Goal: Information Seeking & Learning: Understand process/instructions

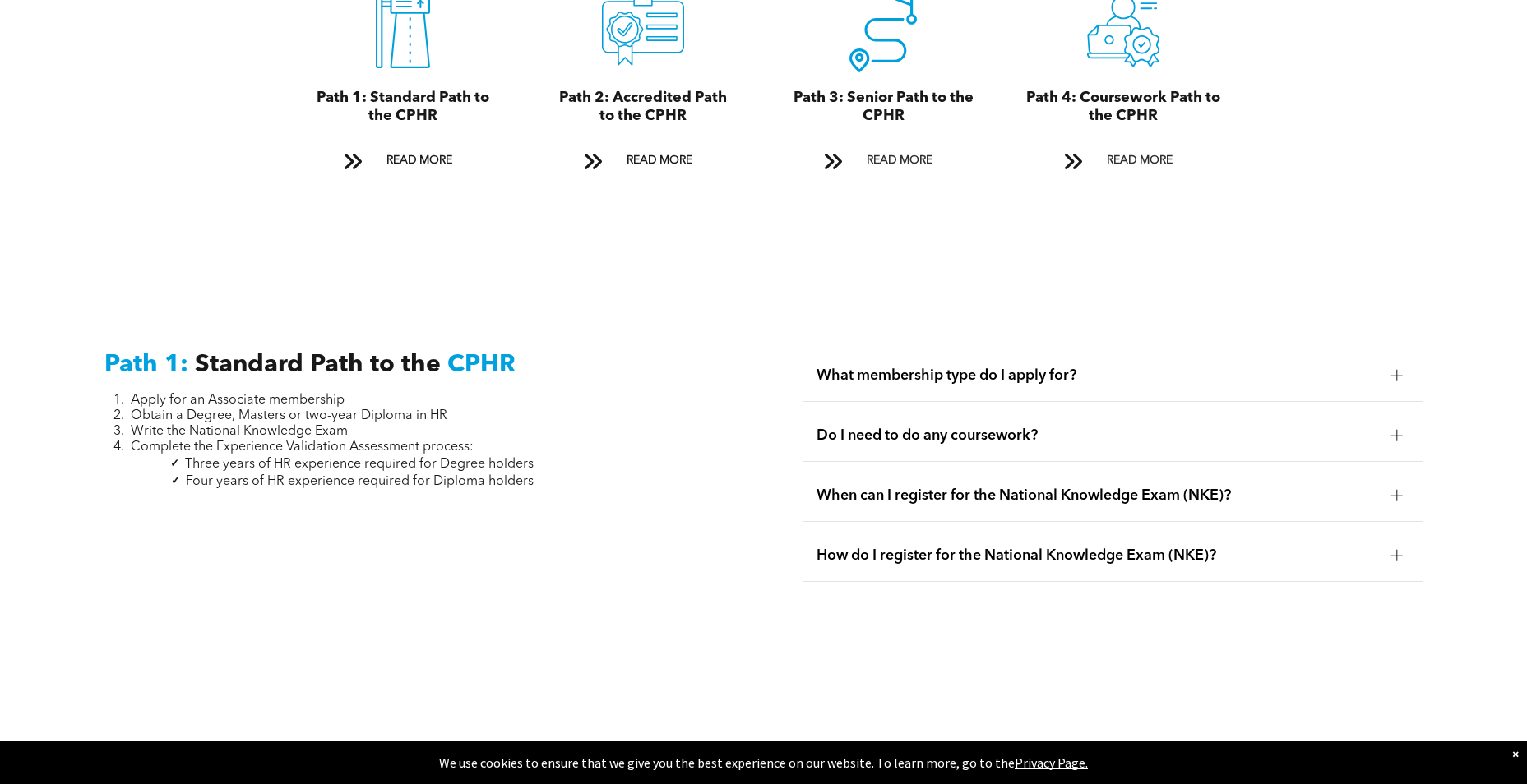
scroll to position [2024, 0]
click at [861, 366] on span "What membership type do I apply for?" at bounding box center [1096, 374] width 561 height 18
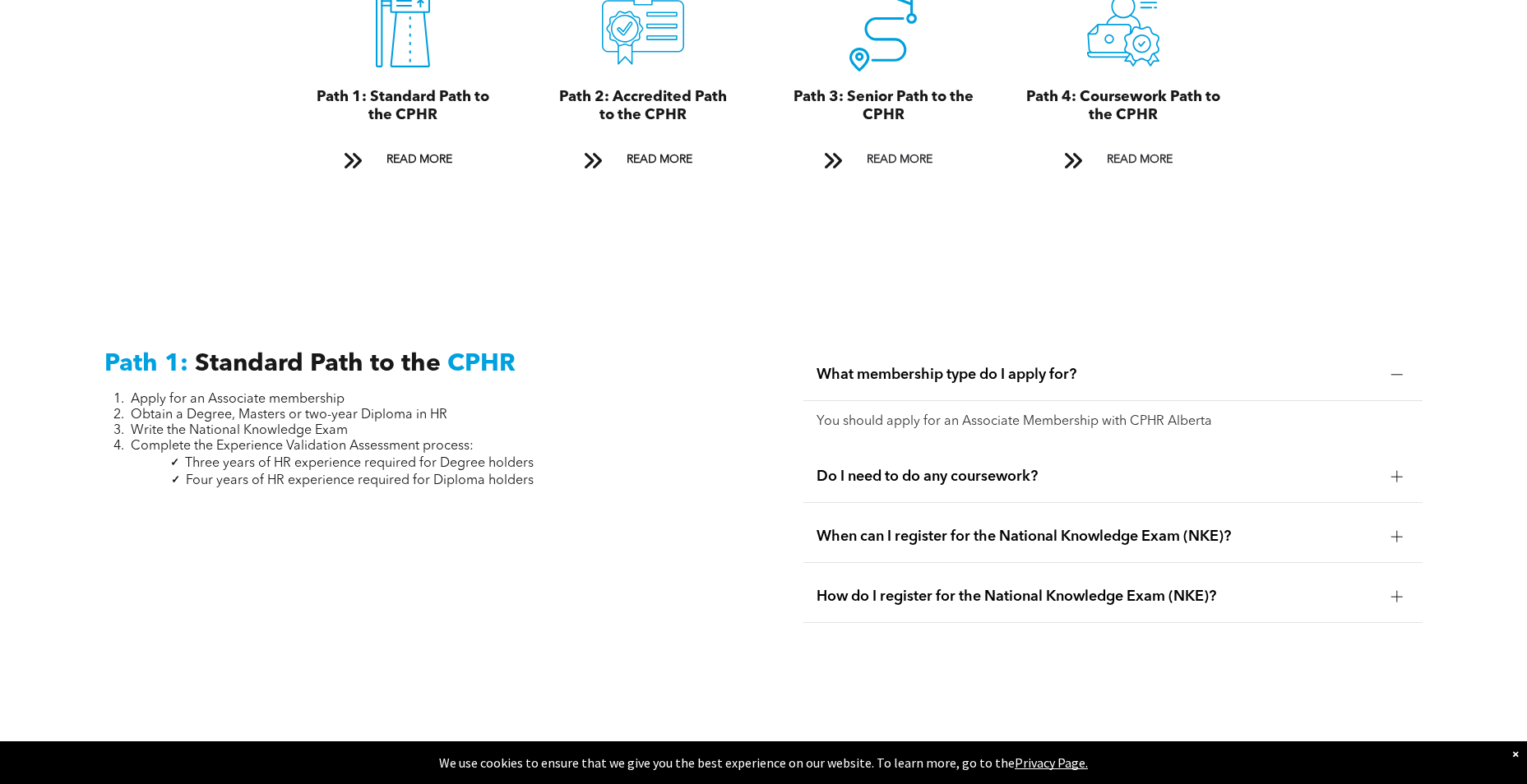
click at [910, 468] on span "Do I need to do any coursework?" at bounding box center [1096, 476] width 561 height 18
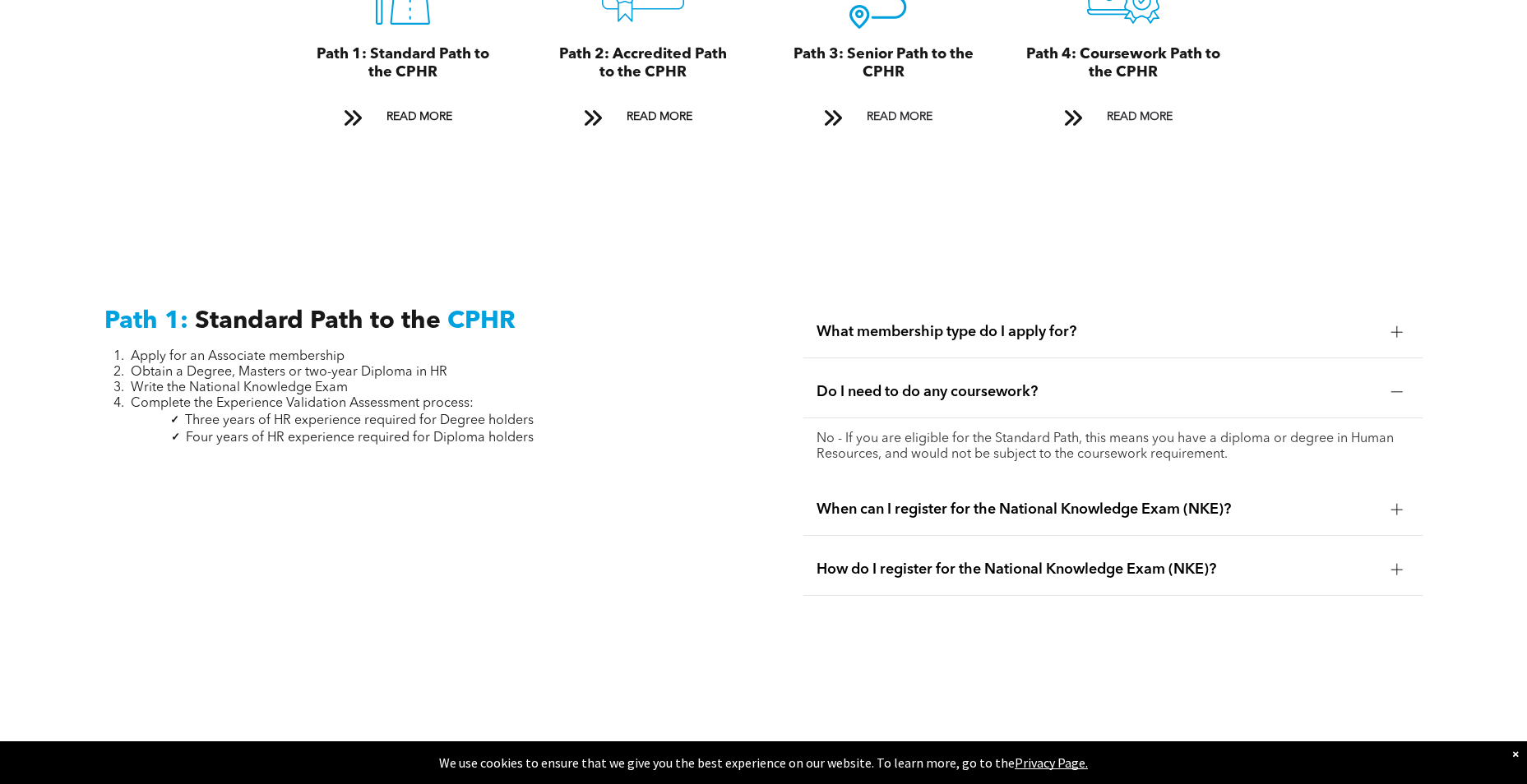
scroll to position [2068, 0]
click at [910, 500] on span "When can I register for the National Knowledge Exam (NKE)?" at bounding box center [1096, 508] width 561 height 18
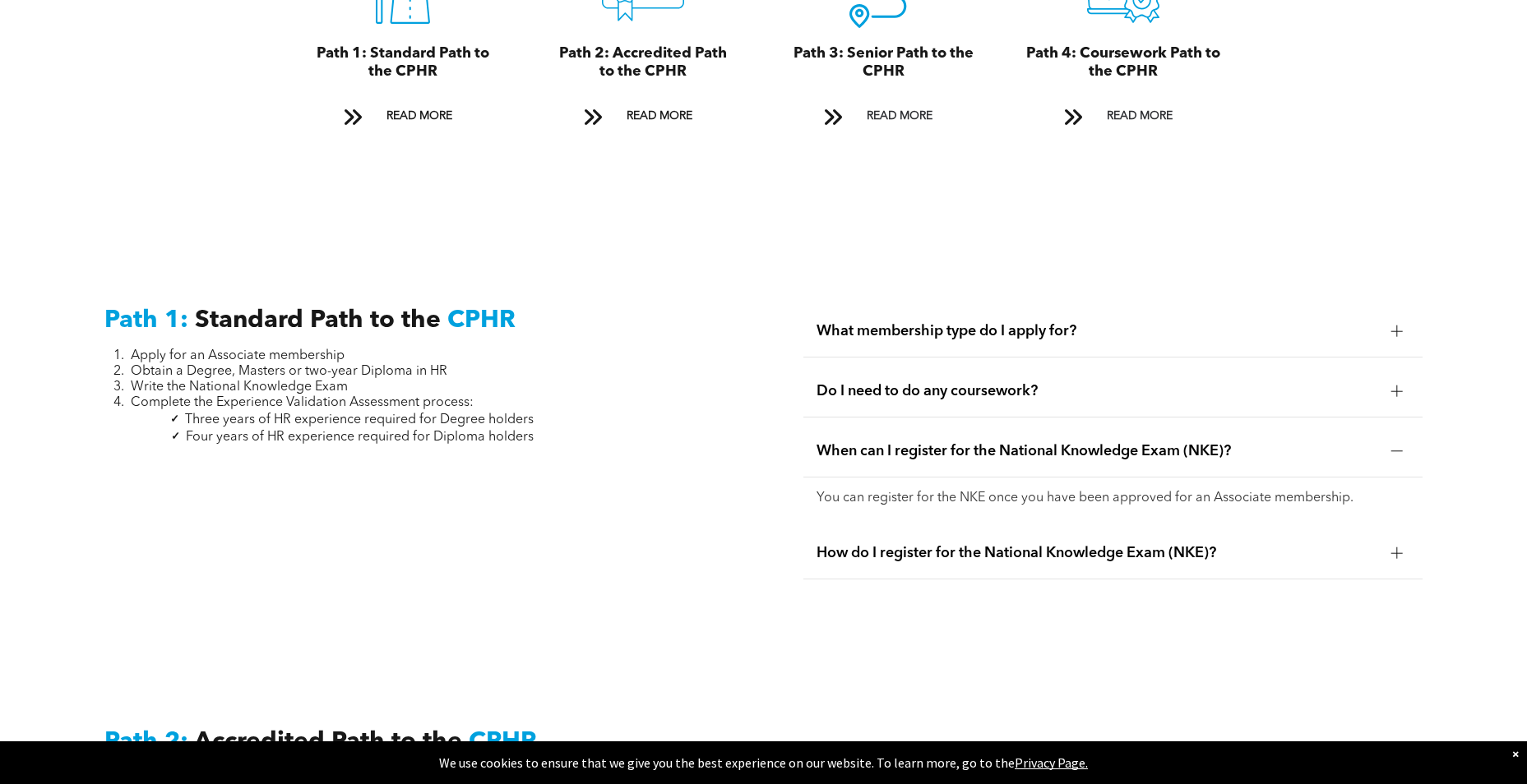
scroll to position [2111, 0]
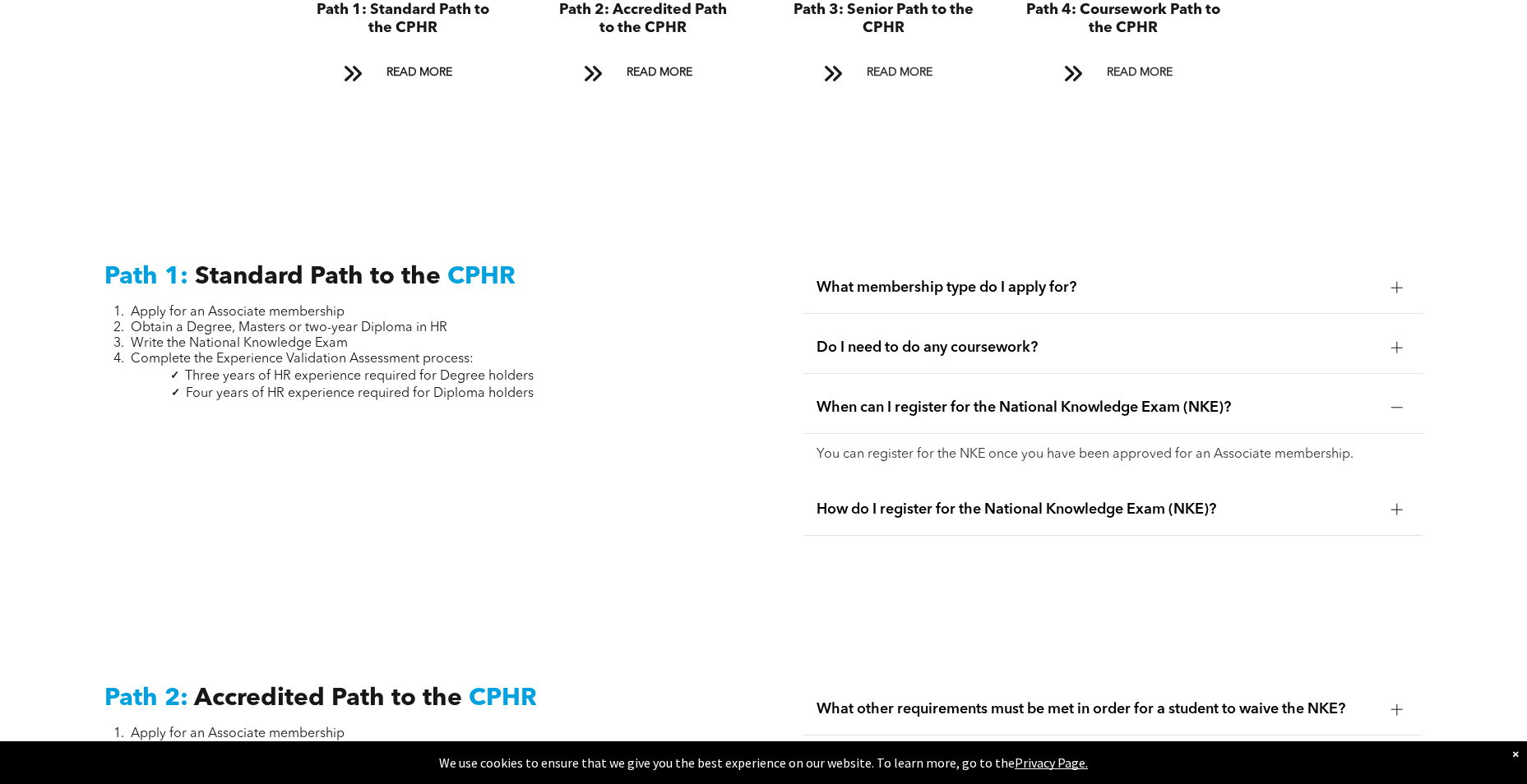
click at [910, 500] on span "How do I register for the National Knowledge Exam (NKE)?" at bounding box center [1096, 509] width 561 height 18
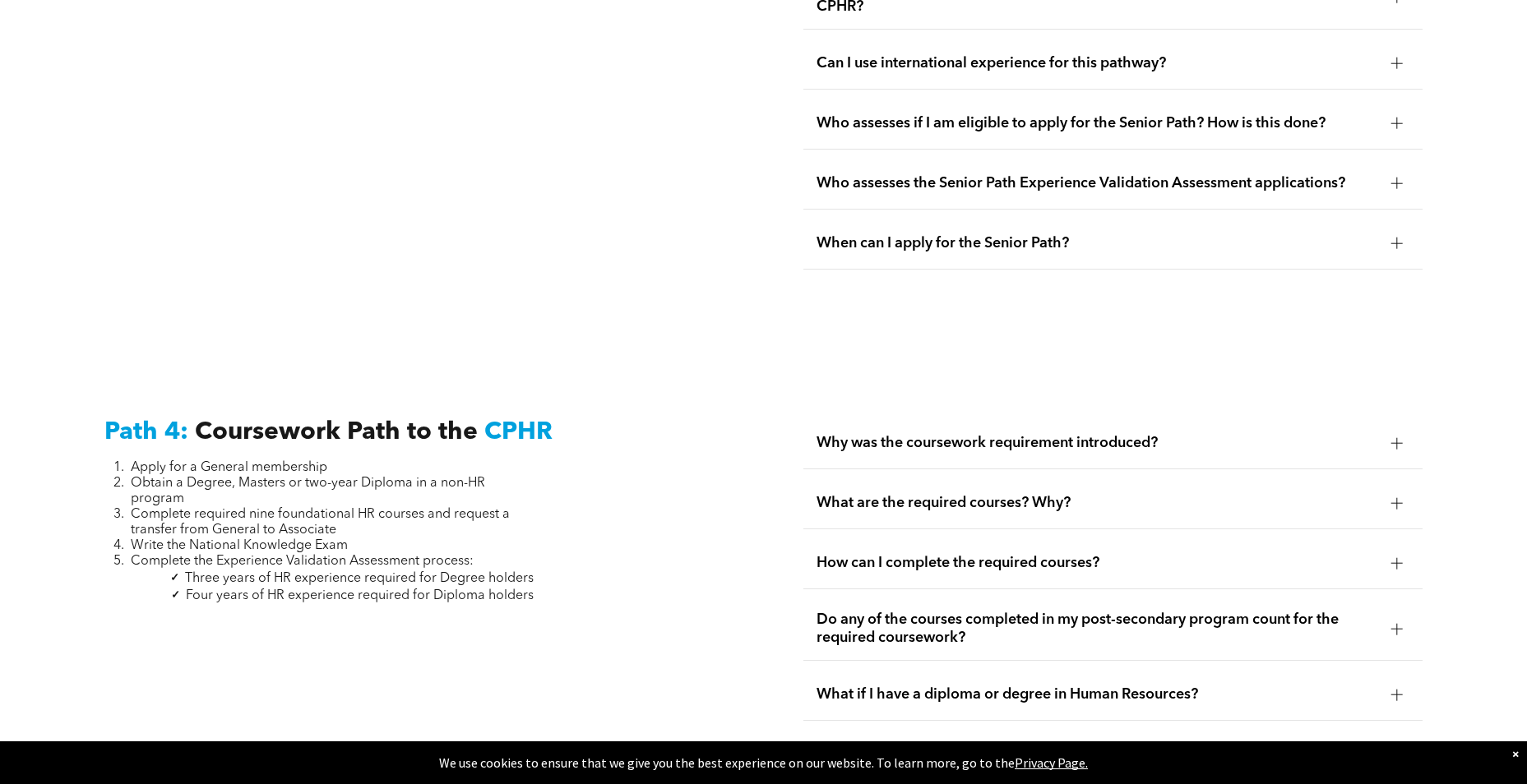
scroll to position [4679, 0]
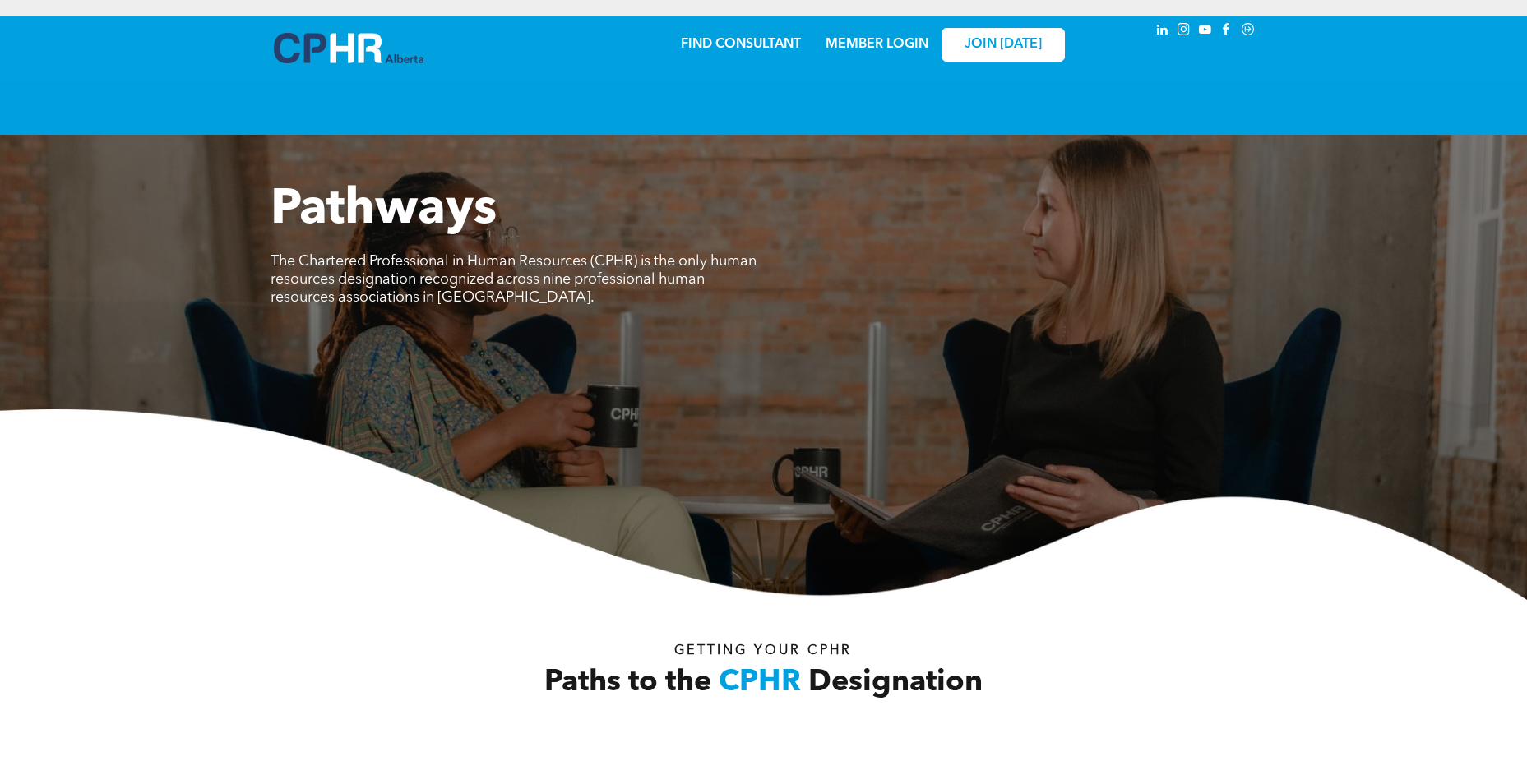
scroll to position [2279, 0]
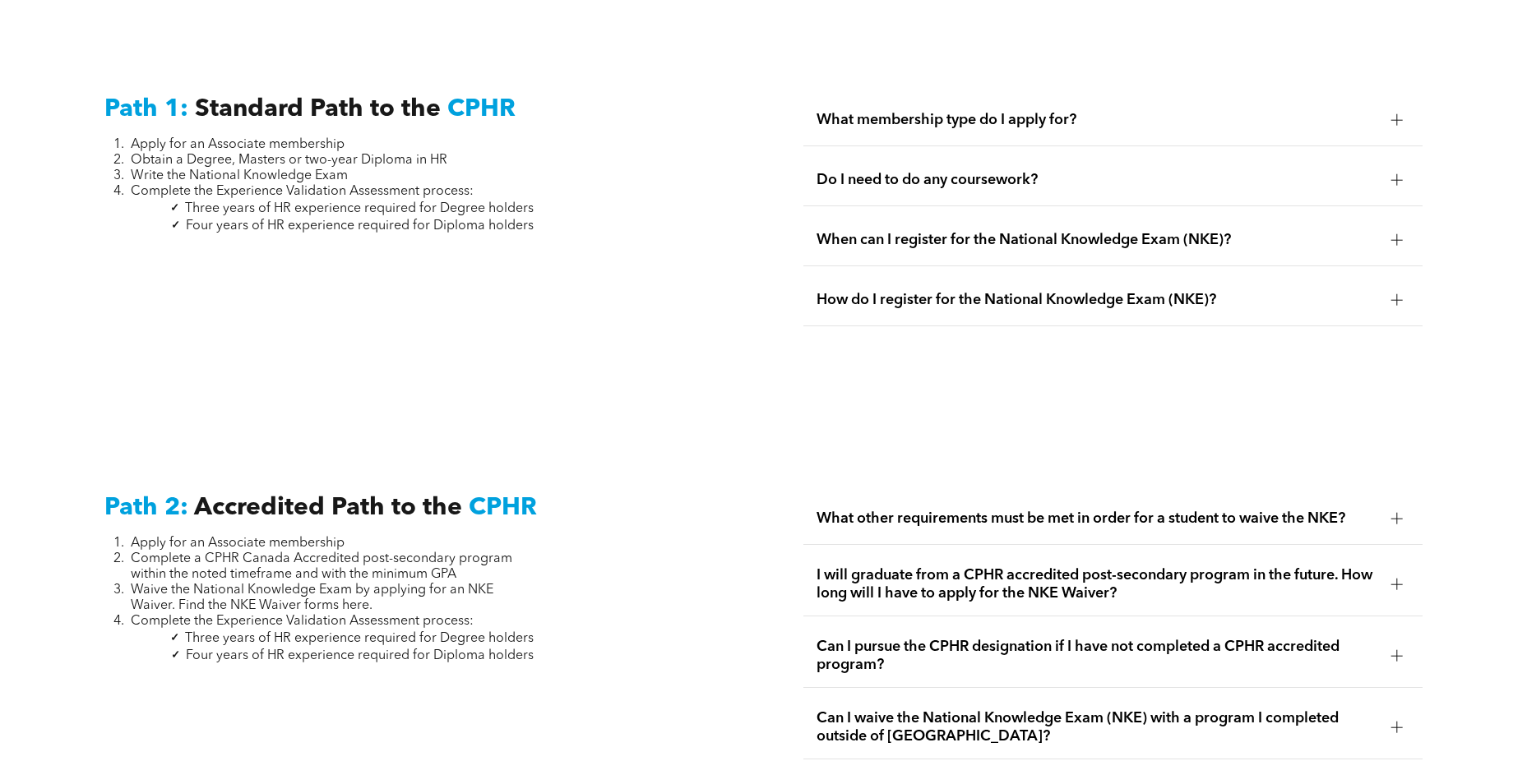
click at [906, 291] on span "How do I register for the National Knowledge Exam (NKE)?" at bounding box center [1096, 300] width 561 height 18
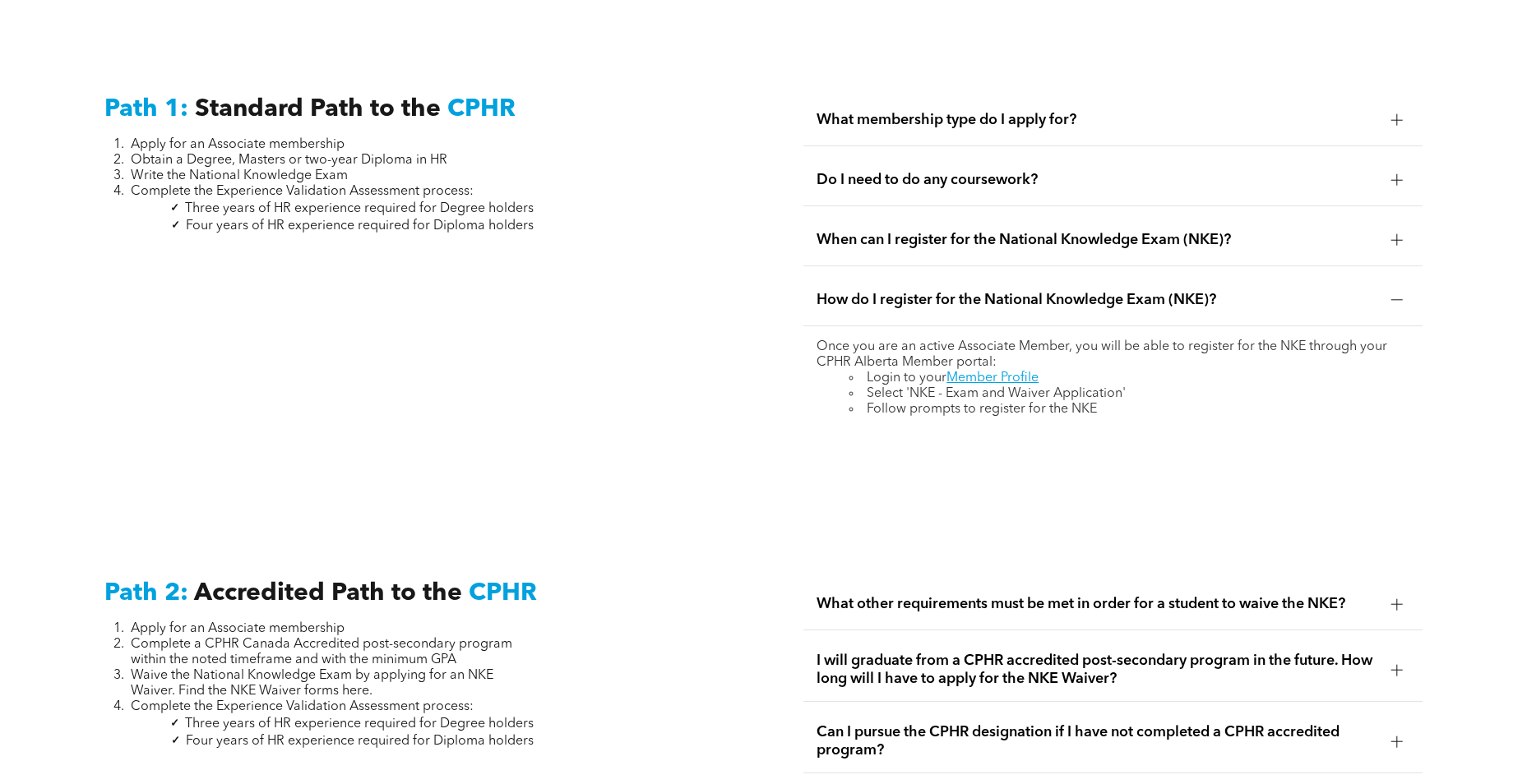
click at [906, 291] on span "How do I register for the National Knowledge Exam (NKE)?" at bounding box center [1096, 300] width 561 height 18
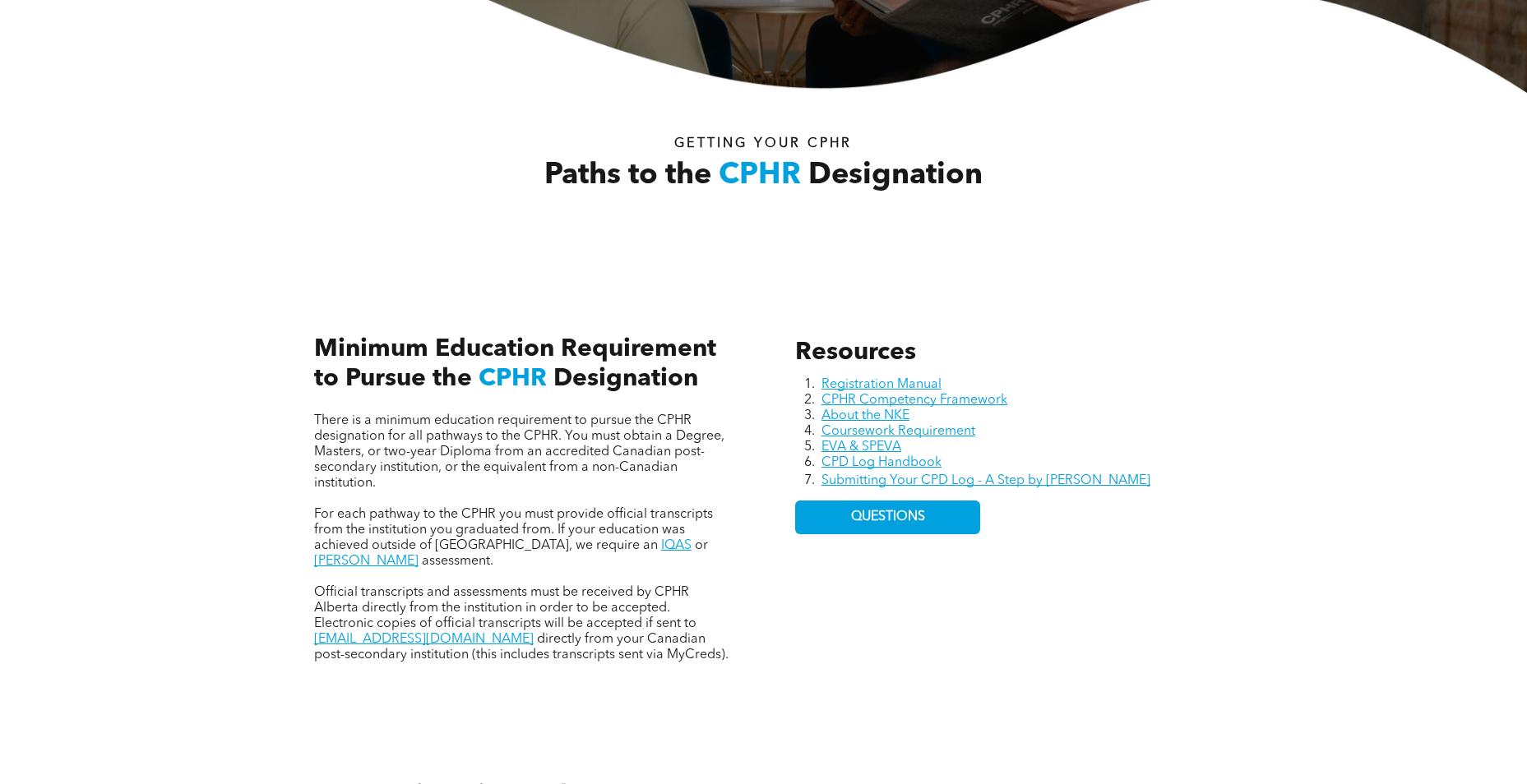
scroll to position [507, 0]
click at [918, 386] on link "Registration Manual" at bounding box center [881, 385] width 120 height 13
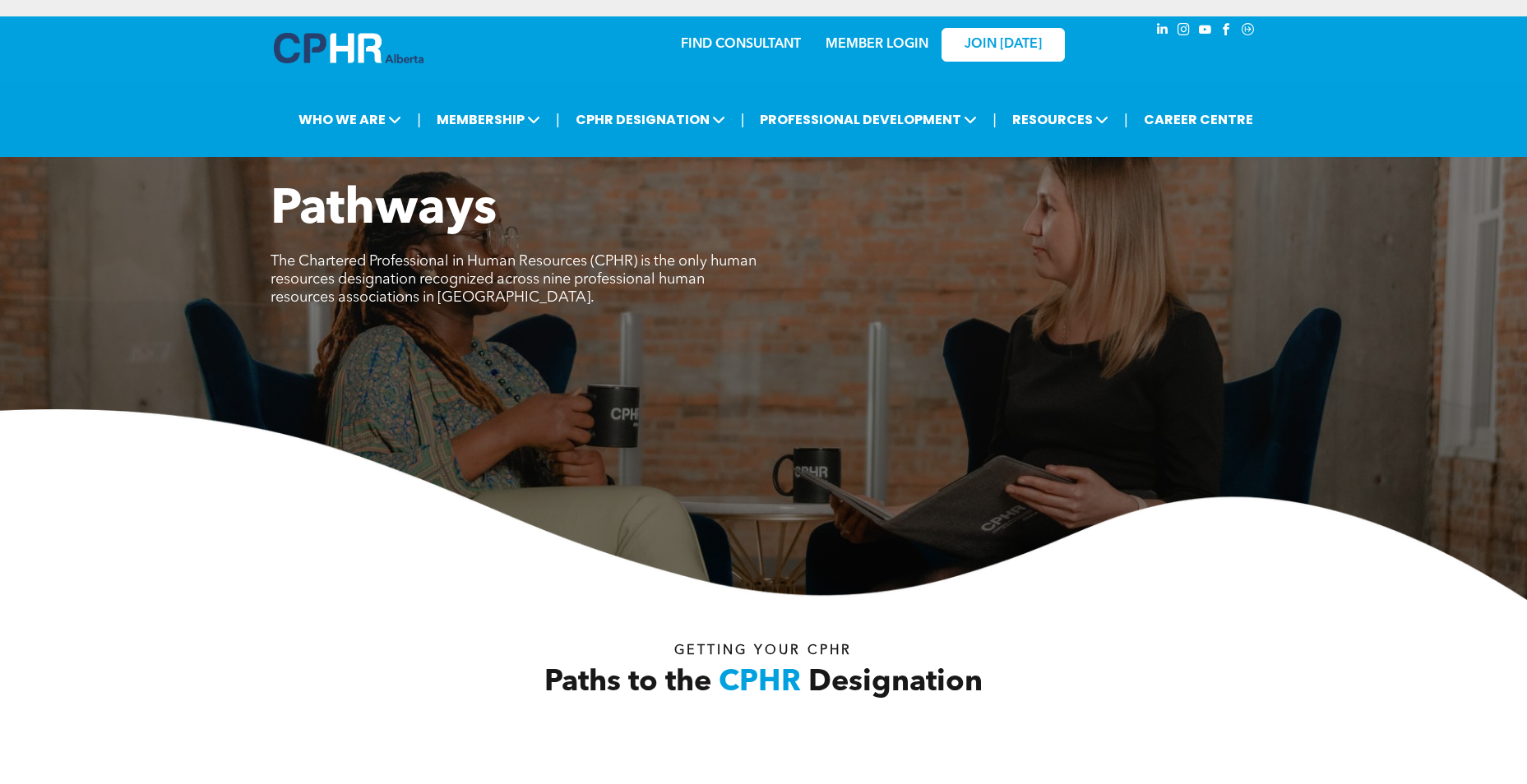
click at [872, 33] on div "MEMBER LOGIN" at bounding box center [877, 40] width 107 height 29
click at [872, 43] on link "MEMBER LOGIN" at bounding box center [877, 44] width 103 height 13
